Goal: Navigation & Orientation: Find specific page/section

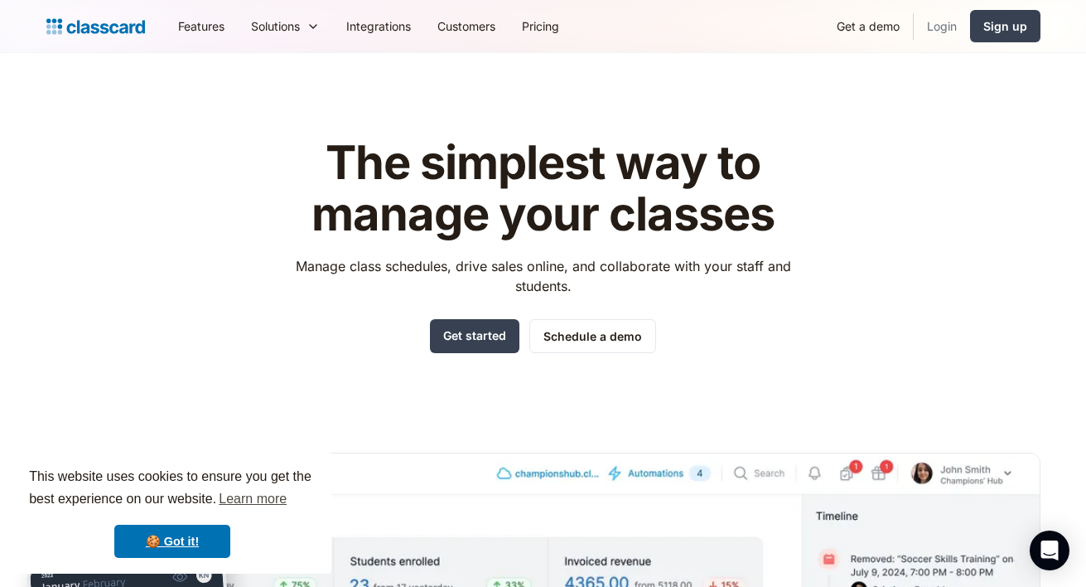
click at [952, 31] on link "Login" at bounding box center [942, 25] width 56 height 37
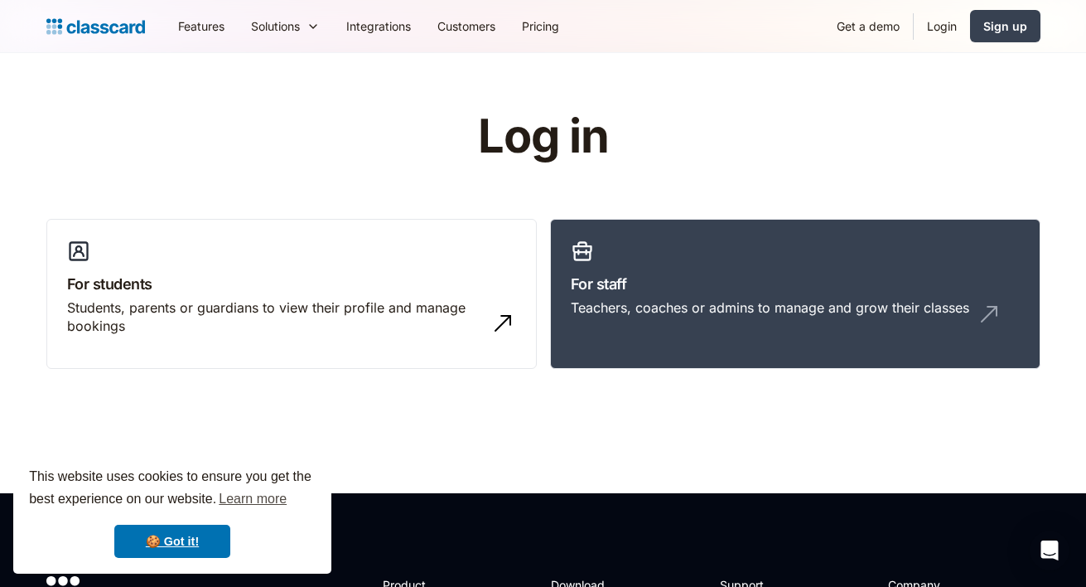
click at [944, 31] on link "Login" at bounding box center [942, 25] width 56 height 37
click at [938, 31] on link "Login" at bounding box center [942, 25] width 56 height 37
click at [940, 30] on link "Login" at bounding box center [942, 25] width 56 height 37
click at [931, 31] on link "Login" at bounding box center [942, 25] width 56 height 37
click at [943, 32] on link "Login" at bounding box center [942, 25] width 56 height 37
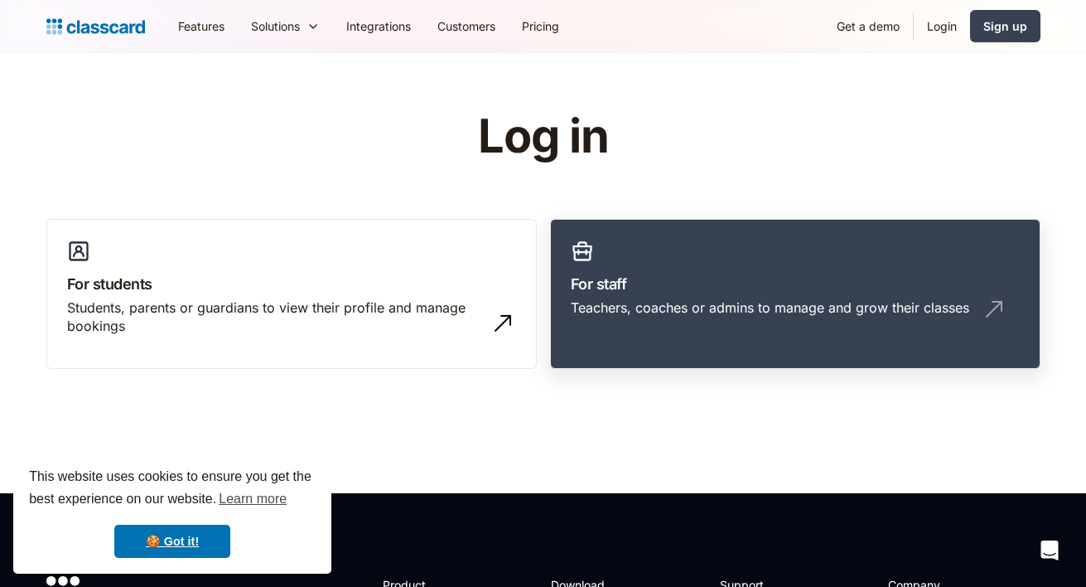
click at [670, 316] on div "Teachers, coaches or admins to manage and grow their classes" at bounding box center [770, 307] width 399 height 18
